Goal: Check status: Check status

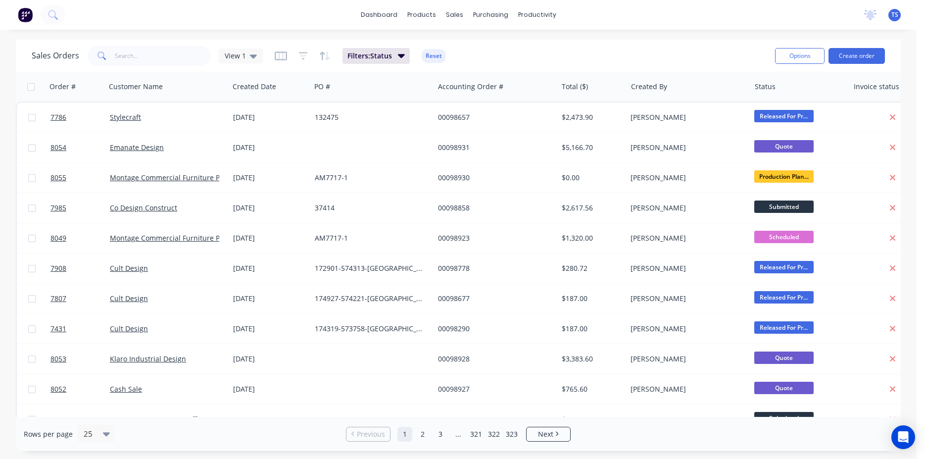
click at [167, 60] on input "text" at bounding box center [163, 56] width 96 height 20
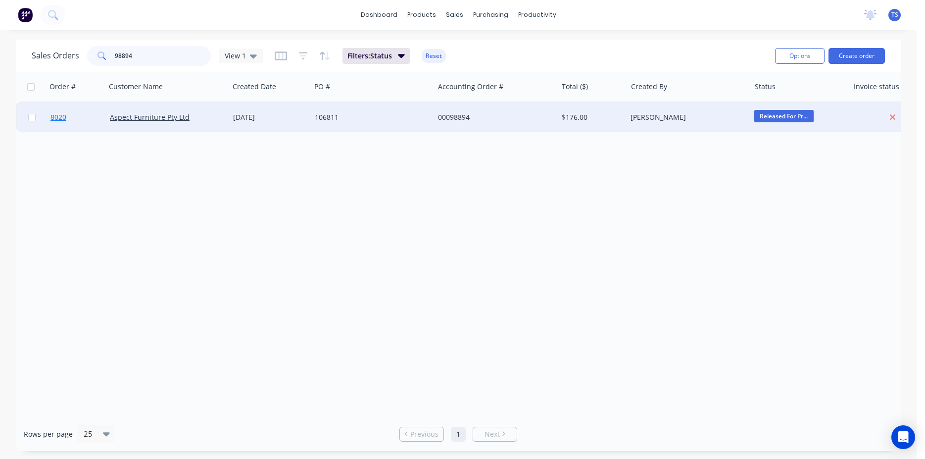
type input "98894"
click at [70, 123] on link "8020" at bounding box center [79, 117] width 59 height 30
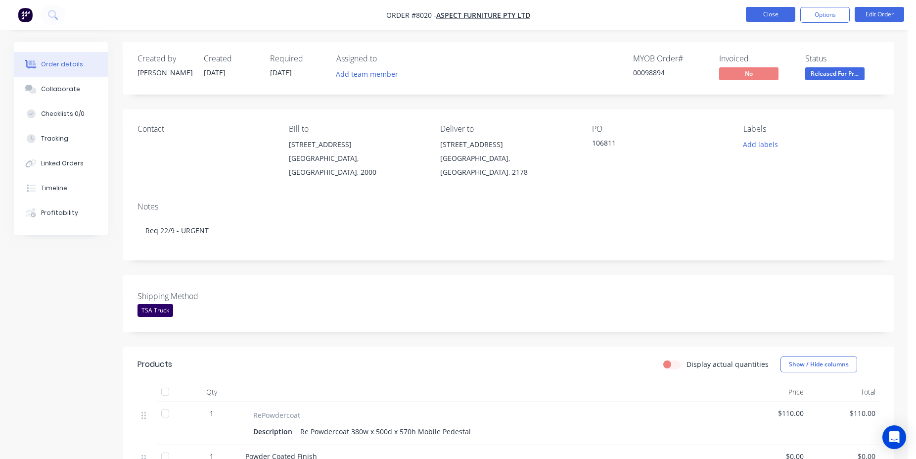
click at [759, 15] on button "Close" at bounding box center [770, 14] width 49 height 15
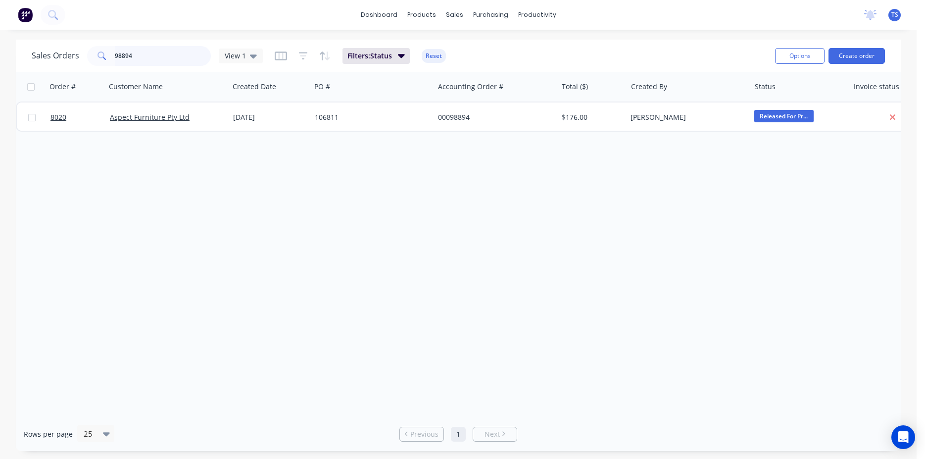
click at [164, 58] on input "98894" at bounding box center [163, 56] width 96 height 20
click at [159, 59] on input "7794" at bounding box center [163, 56] width 96 height 20
click at [159, 58] on input "7794" at bounding box center [163, 56] width 96 height 20
click at [165, 71] on div "Sales Orders 7794 View 1 Filters: Status Reset Options Create order" at bounding box center [458, 56] width 885 height 32
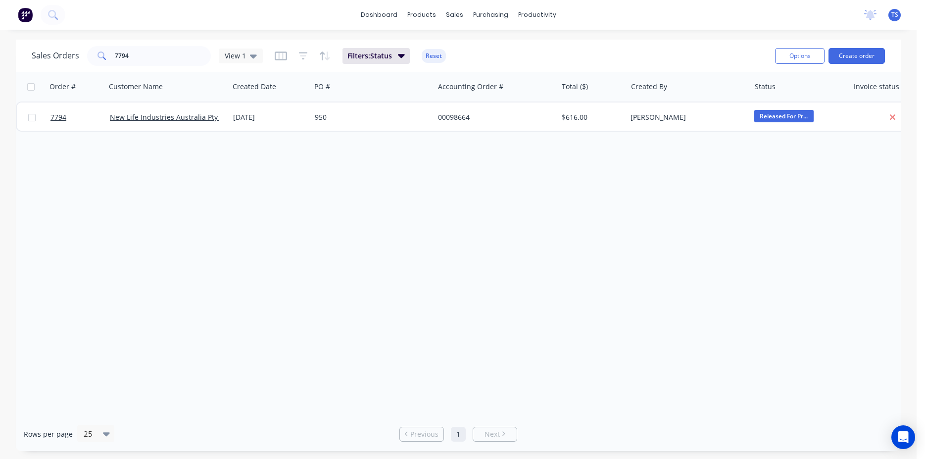
click at [165, 71] on div "Sales Orders 7794 View 1 Filters: Status Reset Options Create order" at bounding box center [458, 56] width 885 height 32
click at [160, 61] on input "7794" at bounding box center [163, 56] width 96 height 20
click at [155, 62] on input "7795" at bounding box center [163, 56] width 96 height 20
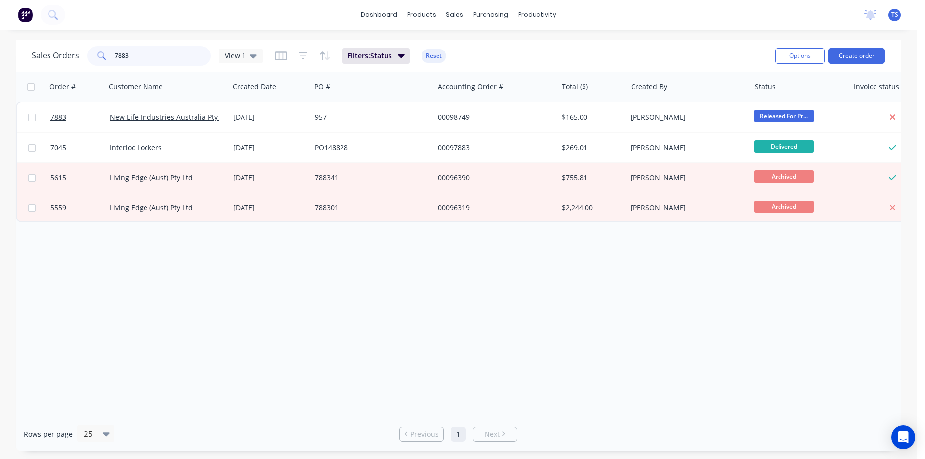
click at [149, 62] on input "7883" at bounding box center [163, 56] width 96 height 20
type input "4854"
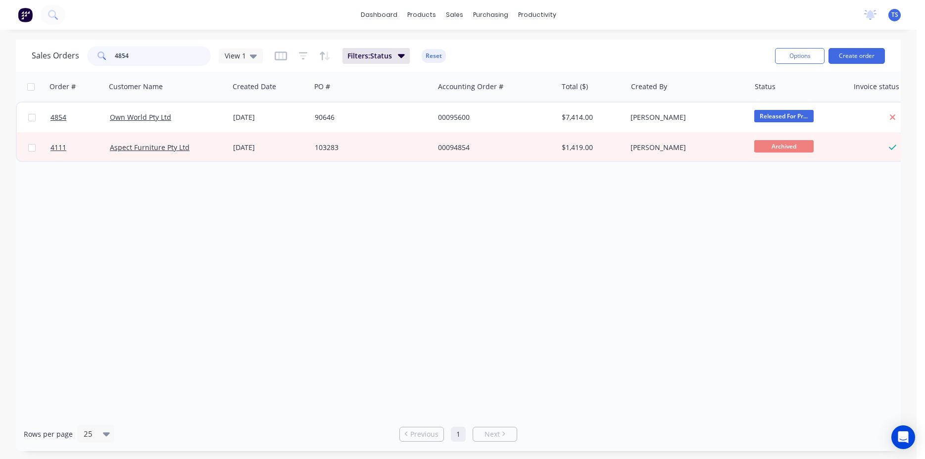
click at [138, 64] on input "4854" at bounding box center [163, 56] width 96 height 20
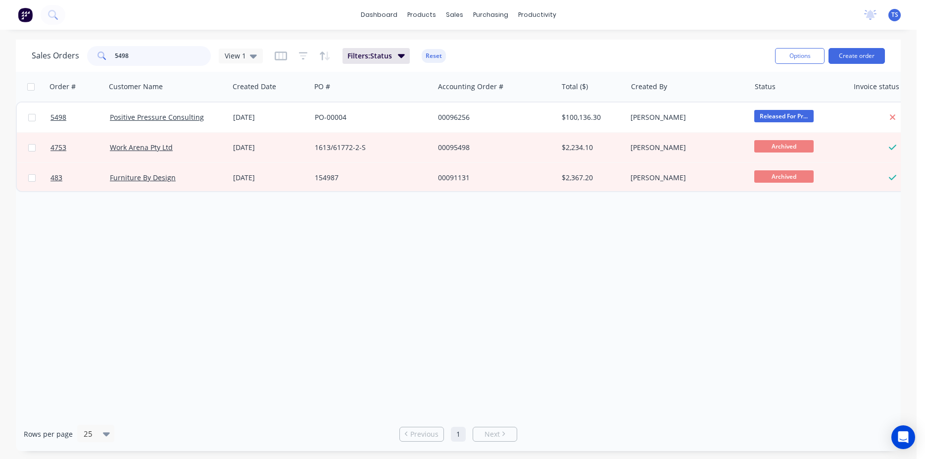
click at [138, 64] on input "5498" at bounding box center [163, 56] width 96 height 20
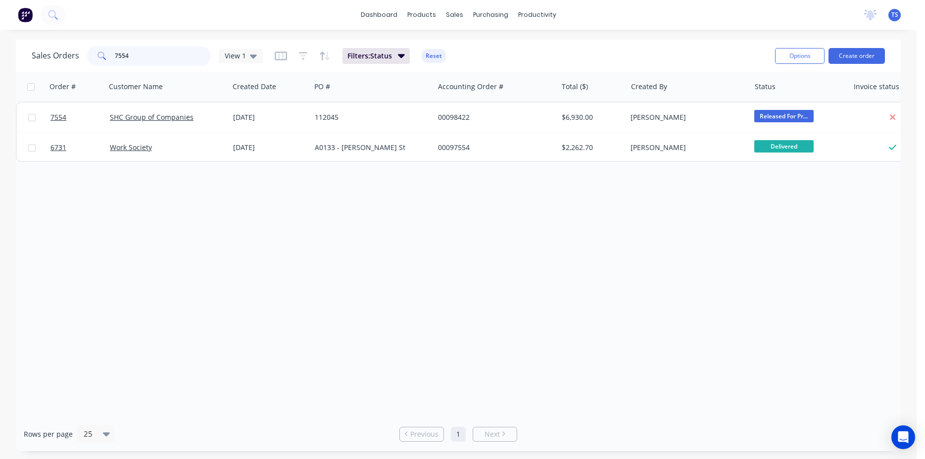
click at [138, 64] on input "7554" at bounding box center [163, 56] width 96 height 20
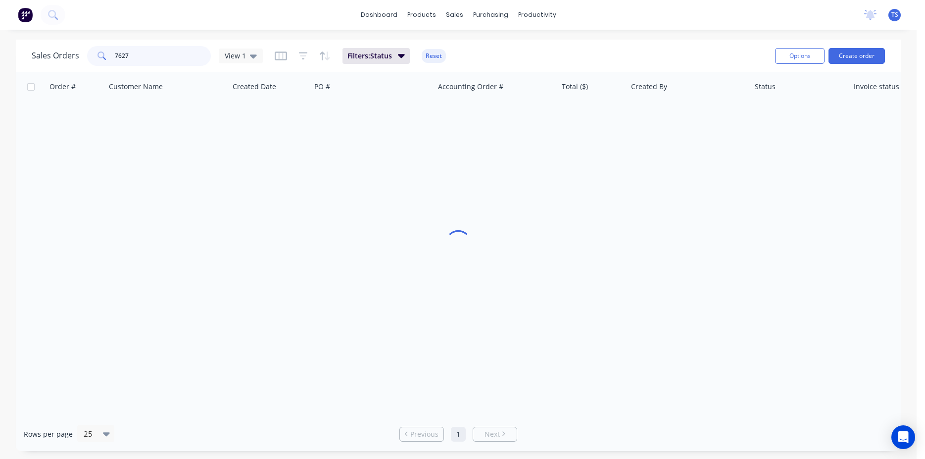
click at [144, 60] on input "7627" at bounding box center [163, 56] width 96 height 20
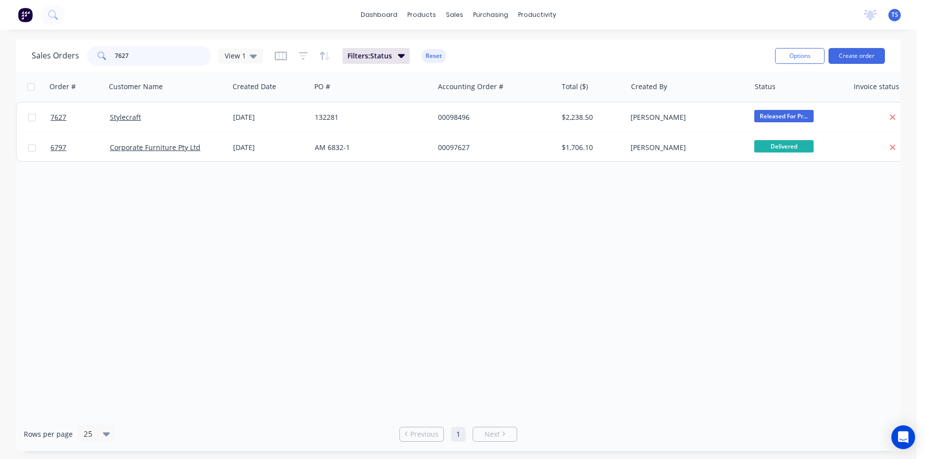
click at [144, 60] on input "7627" at bounding box center [163, 56] width 96 height 20
click at [132, 62] on input "6744" at bounding box center [163, 56] width 96 height 20
click at [163, 61] on input "7746" at bounding box center [163, 56] width 96 height 20
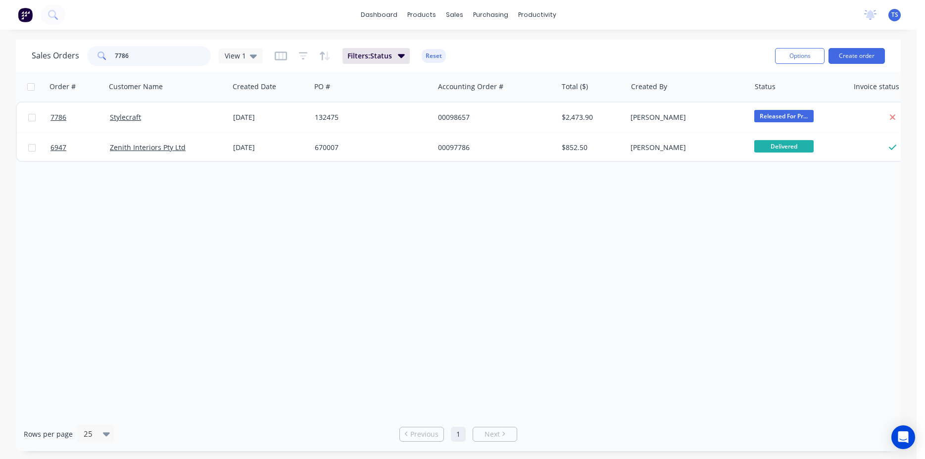
click at [149, 61] on input "7786" at bounding box center [163, 56] width 96 height 20
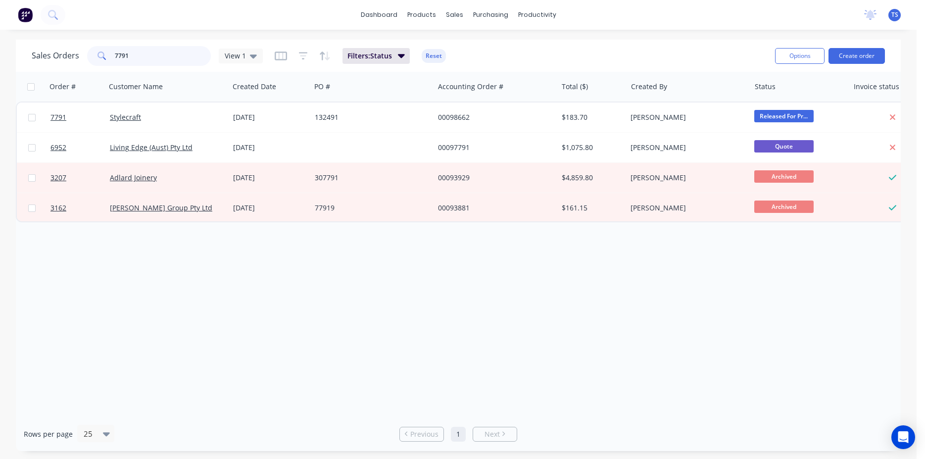
click at [149, 61] on input "7791" at bounding box center [163, 56] width 96 height 20
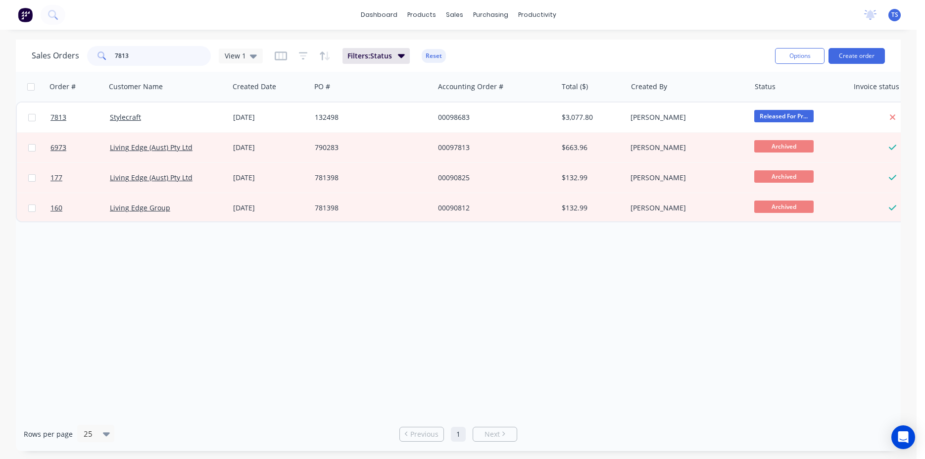
click at [142, 62] on input "7813" at bounding box center [163, 56] width 96 height 20
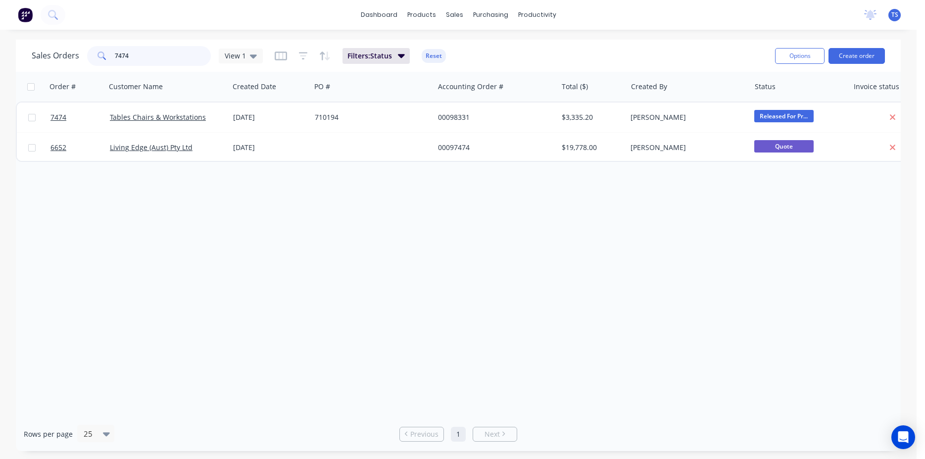
click at [142, 59] on input "7474" at bounding box center [163, 56] width 96 height 20
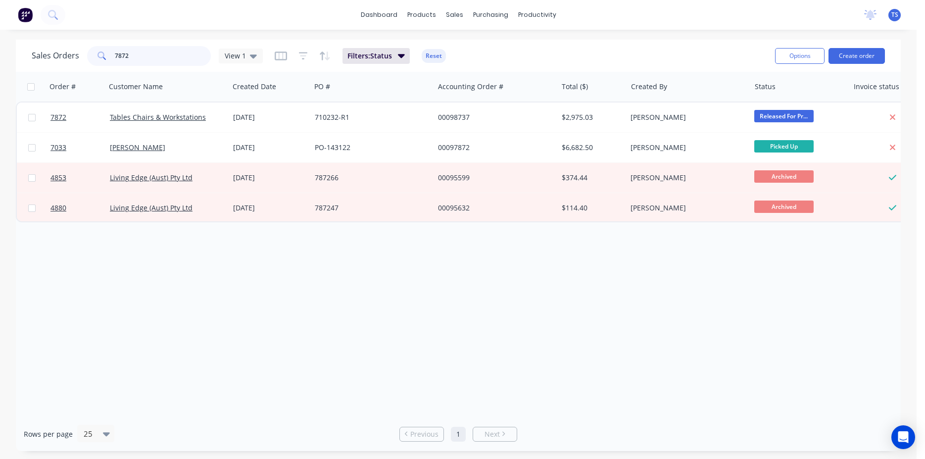
click at [142, 59] on input "7872" at bounding box center [163, 56] width 96 height 20
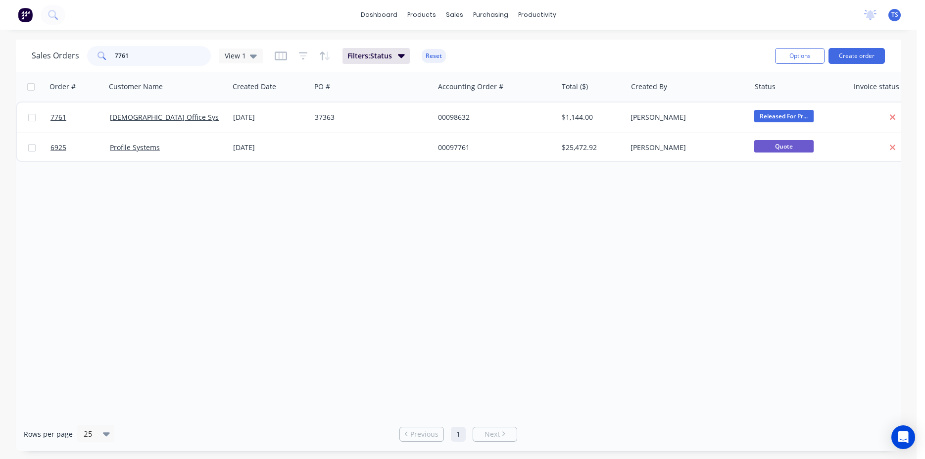
click at [141, 54] on input "7761" at bounding box center [163, 56] width 96 height 20
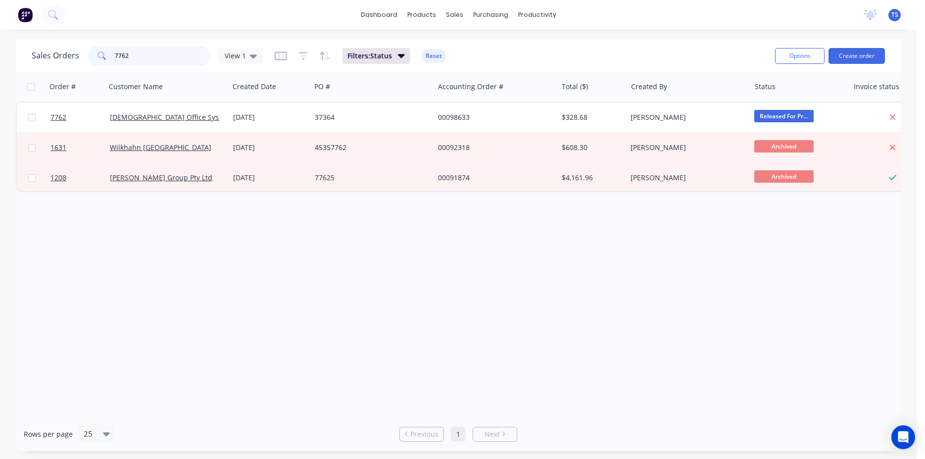
click at [141, 54] on input "7762" at bounding box center [163, 56] width 96 height 20
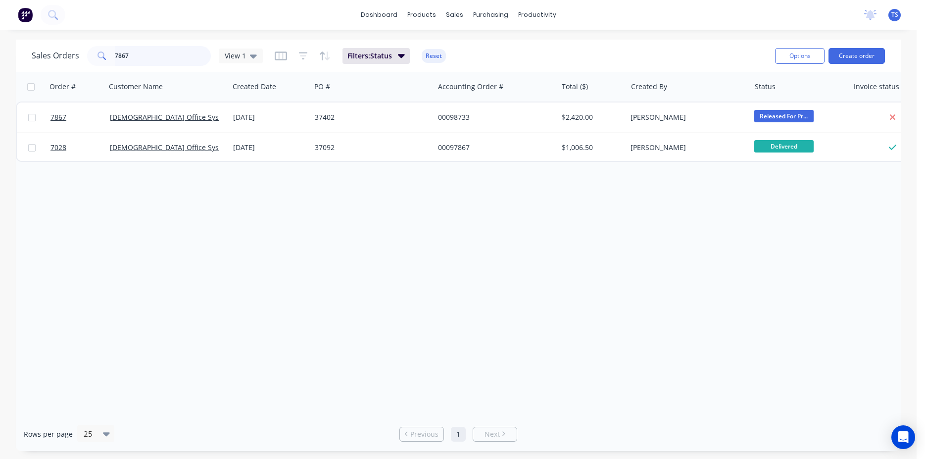
click at [152, 50] on input "7867" at bounding box center [163, 56] width 96 height 20
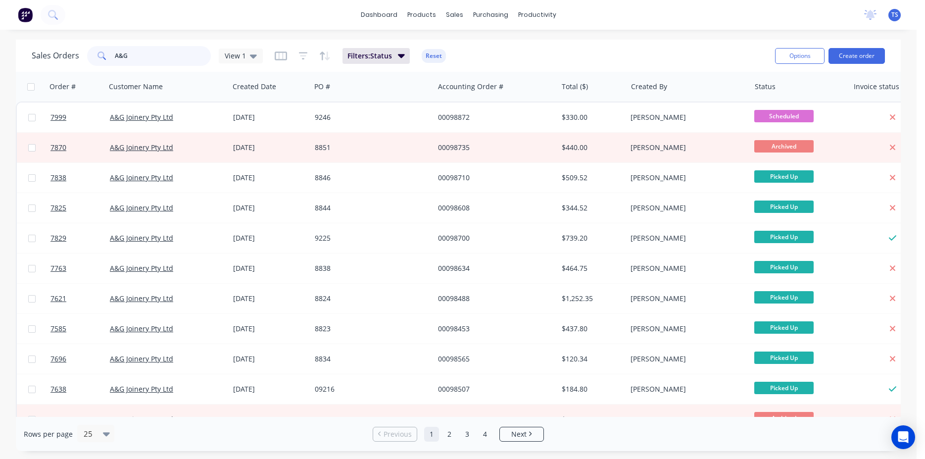
click at [162, 47] on input "A&G" at bounding box center [163, 56] width 96 height 20
type input "A"
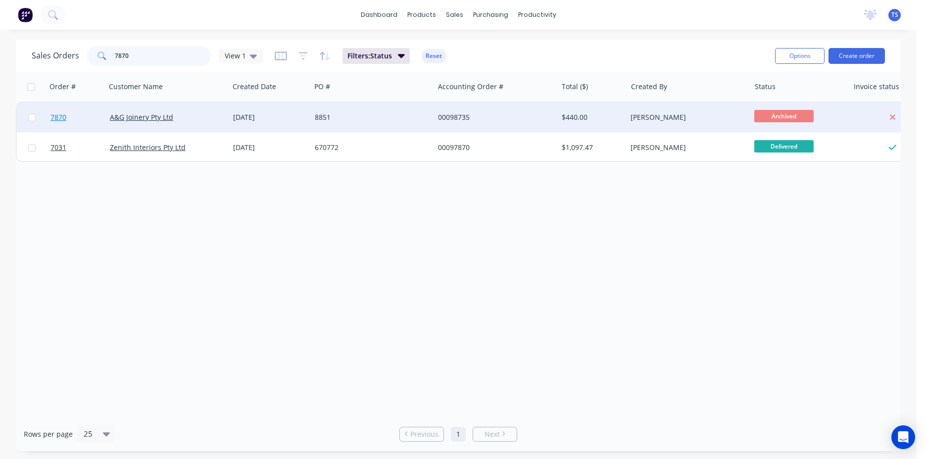
type input "7870"
click at [62, 115] on span "7870" at bounding box center [58, 117] width 16 height 10
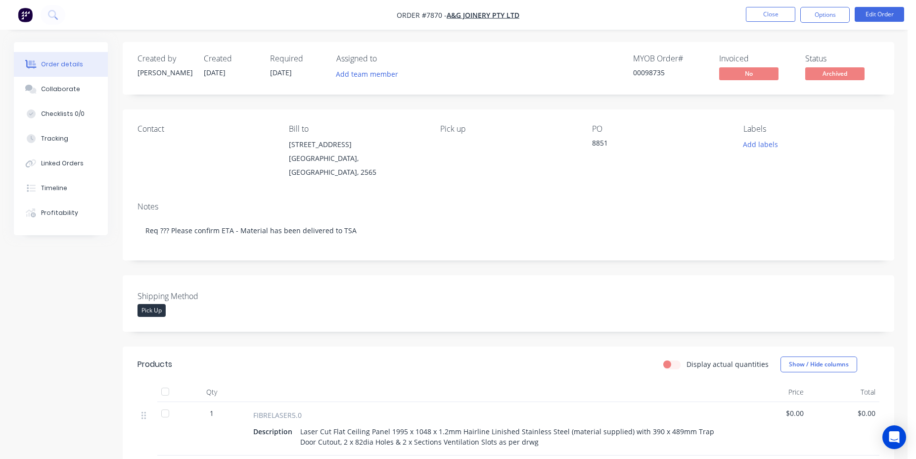
click at [656, 72] on div "00098735" at bounding box center [670, 72] width 74 height 10
copy div "00098735"
click at [50, 89] on div "Collaborate" at bounding box center [60, 89] width 39 height 9
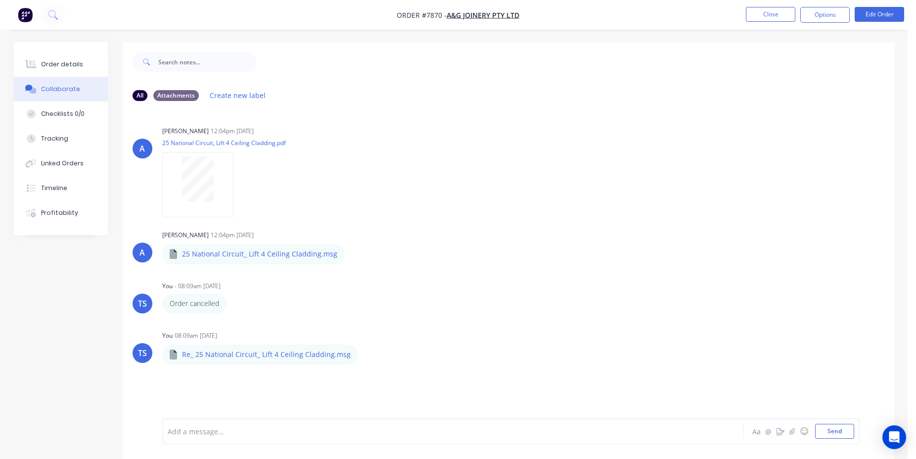
click at [770, 3] on nav "Order #7870 - A&G Joinery Pty Ltd Close Options Edit Order" at bounding box center [458, 15] width 916 height 30
click at [776, 21] on button "Close" at bounding box center [770, 14] width 49 height 15
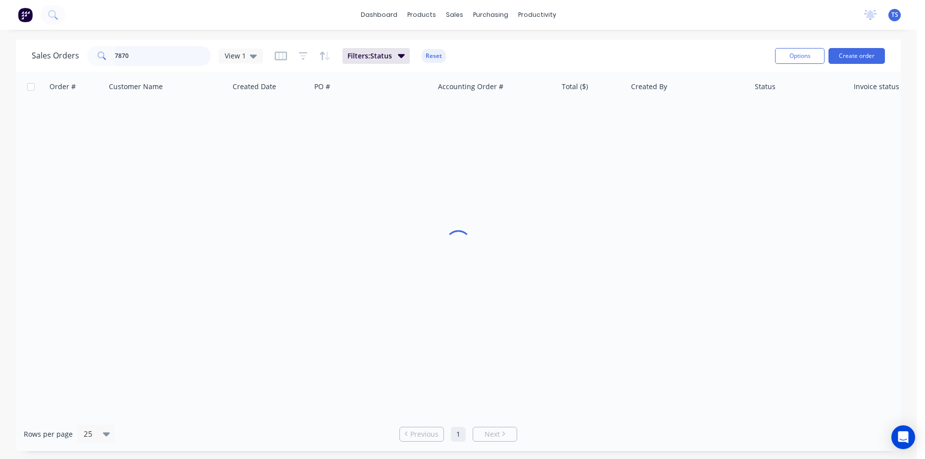
click at [120, 53] on input "7870" at bounding box center [163, 56] width 96 height 20
click at [127, 54] on input "7870" at bounding box center [163, 56] width 96 height 20
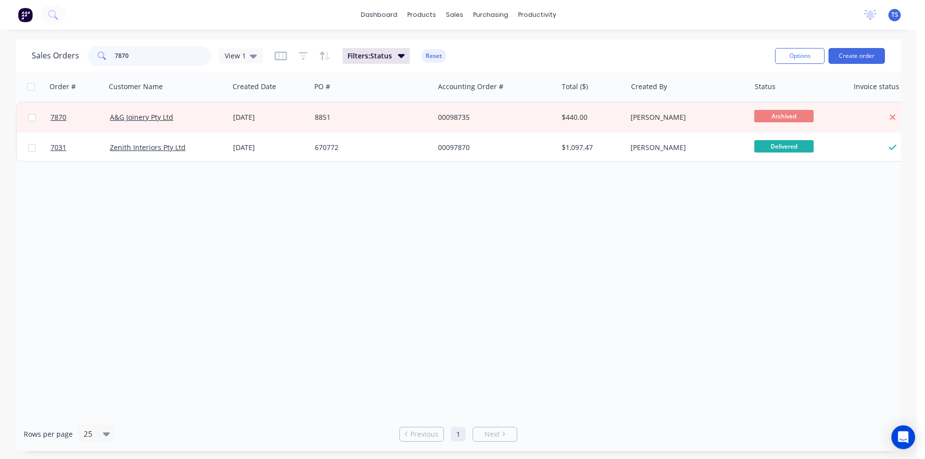
click at [127, 54] on input "7870" at bounding box center [163, 56] width 96 height 20
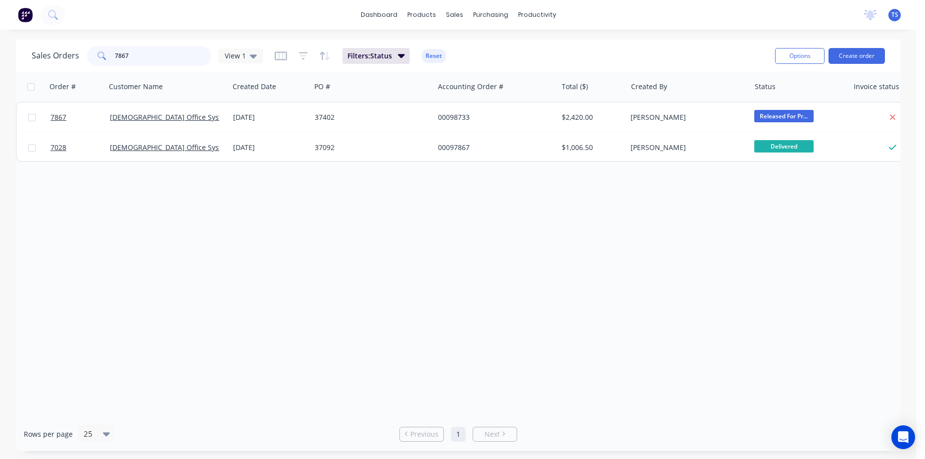
click at [127, 54] on input "7867" at bounding box center [163, 56] width 96 height 20
click at [167, 61] on input "7867" at bounding box center [163, 56] width 96 height 20
click at [184, 53] on input "7867" at bounding box center [163, 56] width 96 height 20
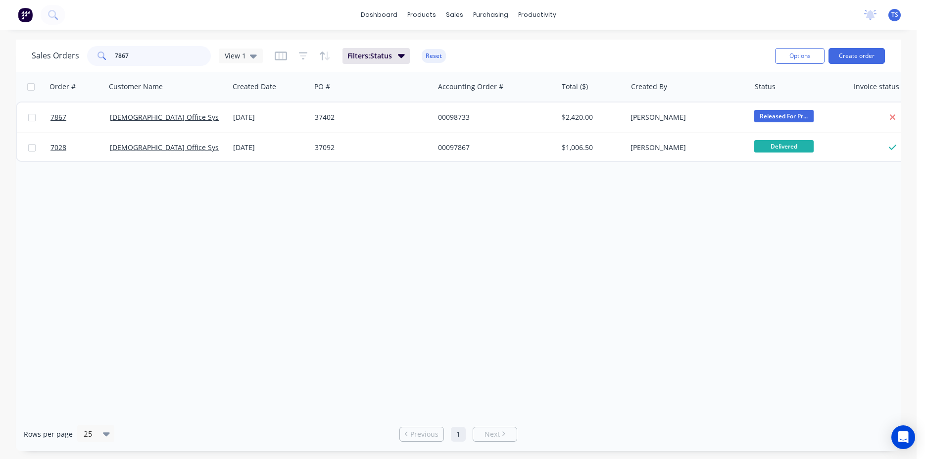
click at [184, 53] on input "7867" at bounding box center [163, 56] width 96 height 20
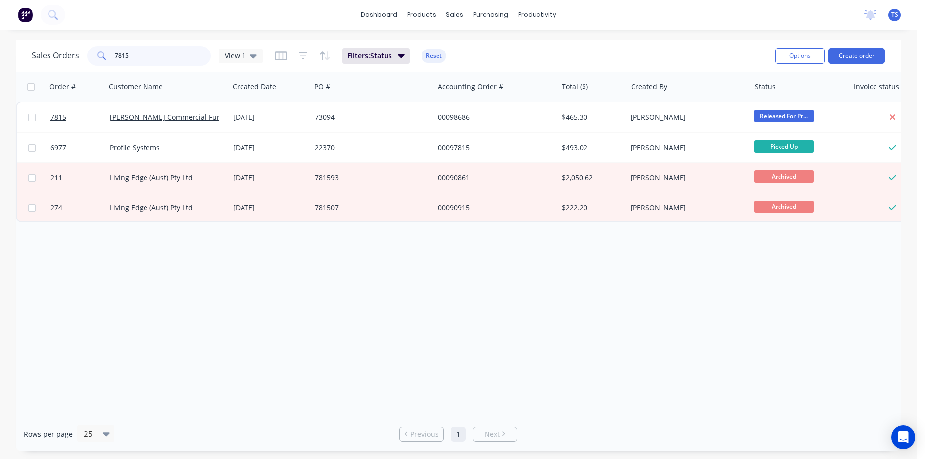
type input "7815"
